Goal: Task Accomplishment & Management: Manage account settings

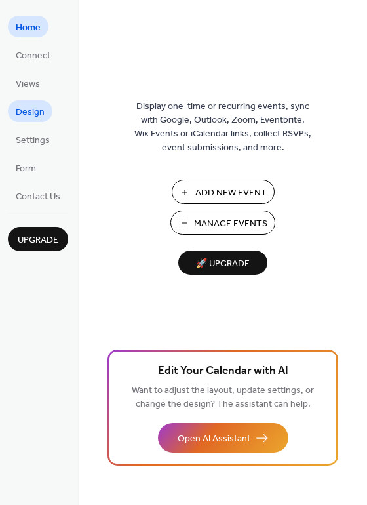
click at [33, 112] on span "Design" at bounding box center [30, 113] width 29 height 14
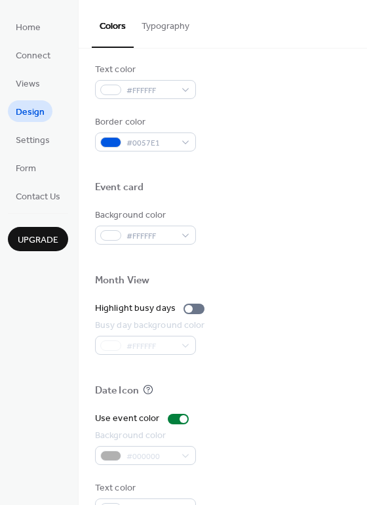
scroll to position [561, 0]
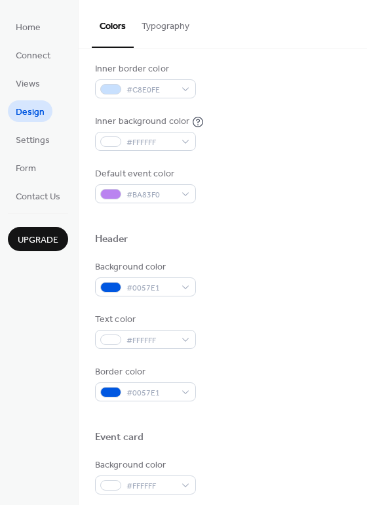
click at [164, 33] on button "Typography" at bounding box center [166, 23] width 64 height 47
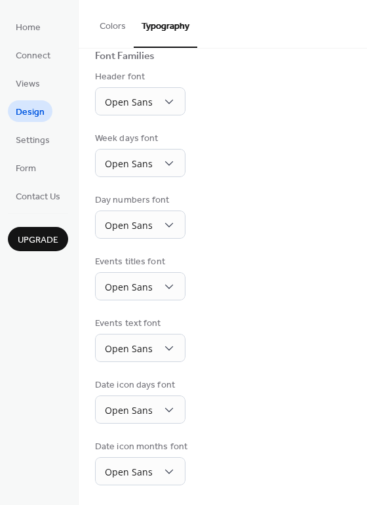
scroll to position [96, 0]
click at [31, 142] on span "Settings" at bounding box center [33, 141] width 34 height 14
